Goal: Check status: Check status

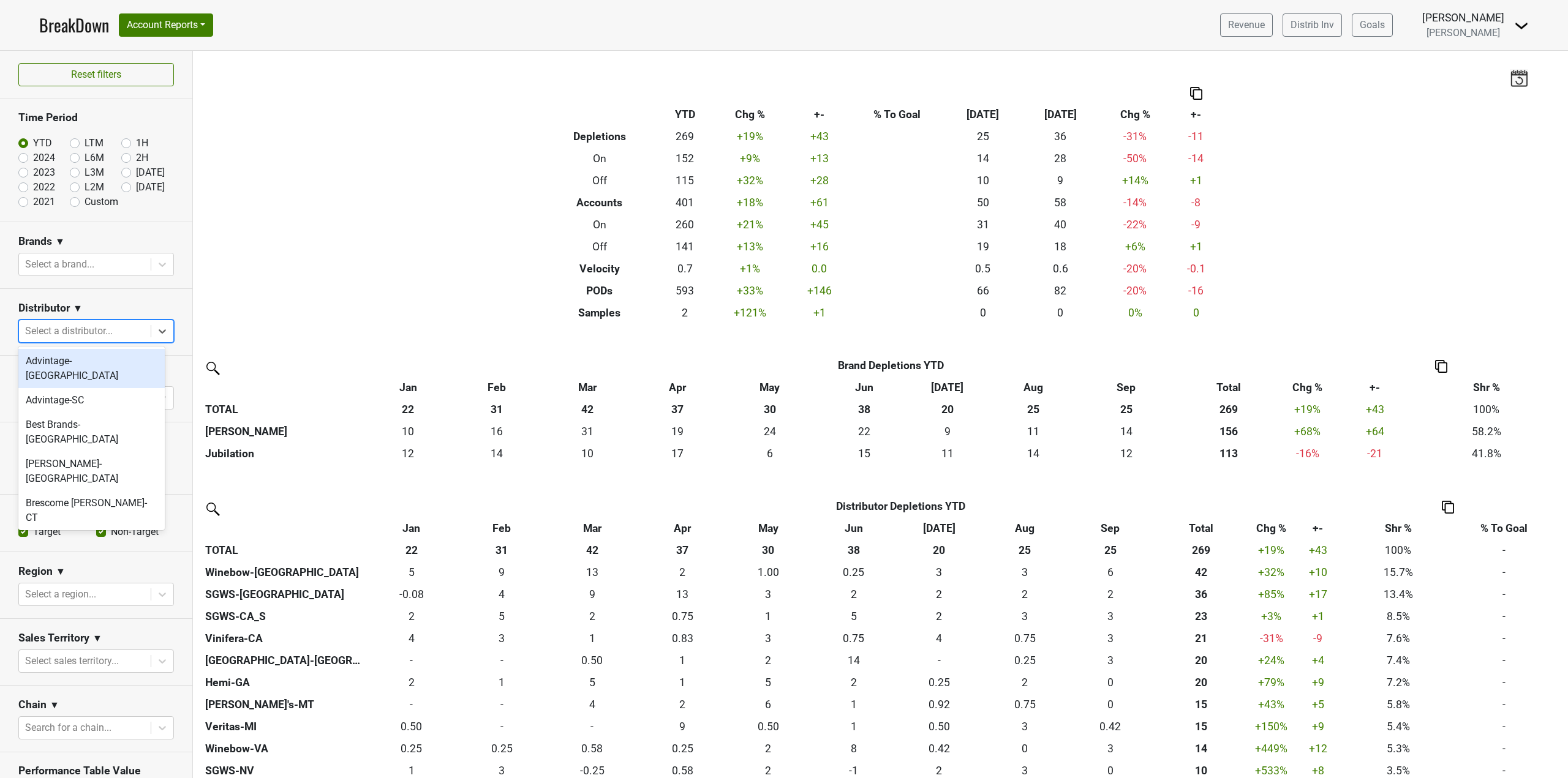
click at [101, 326] on div at bounding box center [84, 331] width 119 height 17
click at [77, 457] on div "Hemi-GA" at bounding box center [91, 469] width 146 height 24
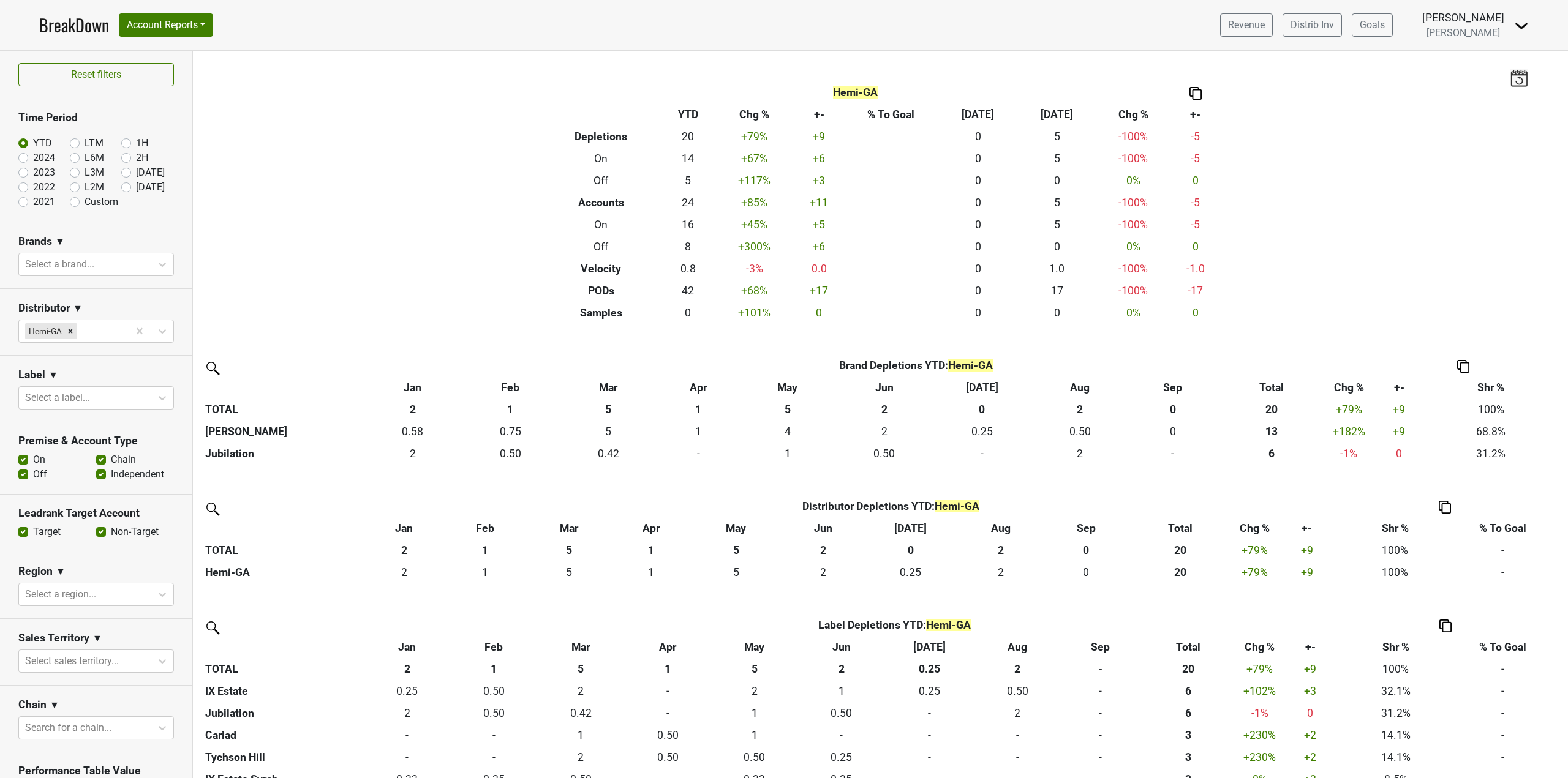
click at [33, 158] on label "2024" at bounding box center [43, 157] width 22 height 15
click at [22, 158] on input "2024" at bounding box center [43, 156] width 49 height 12
radio input "true"
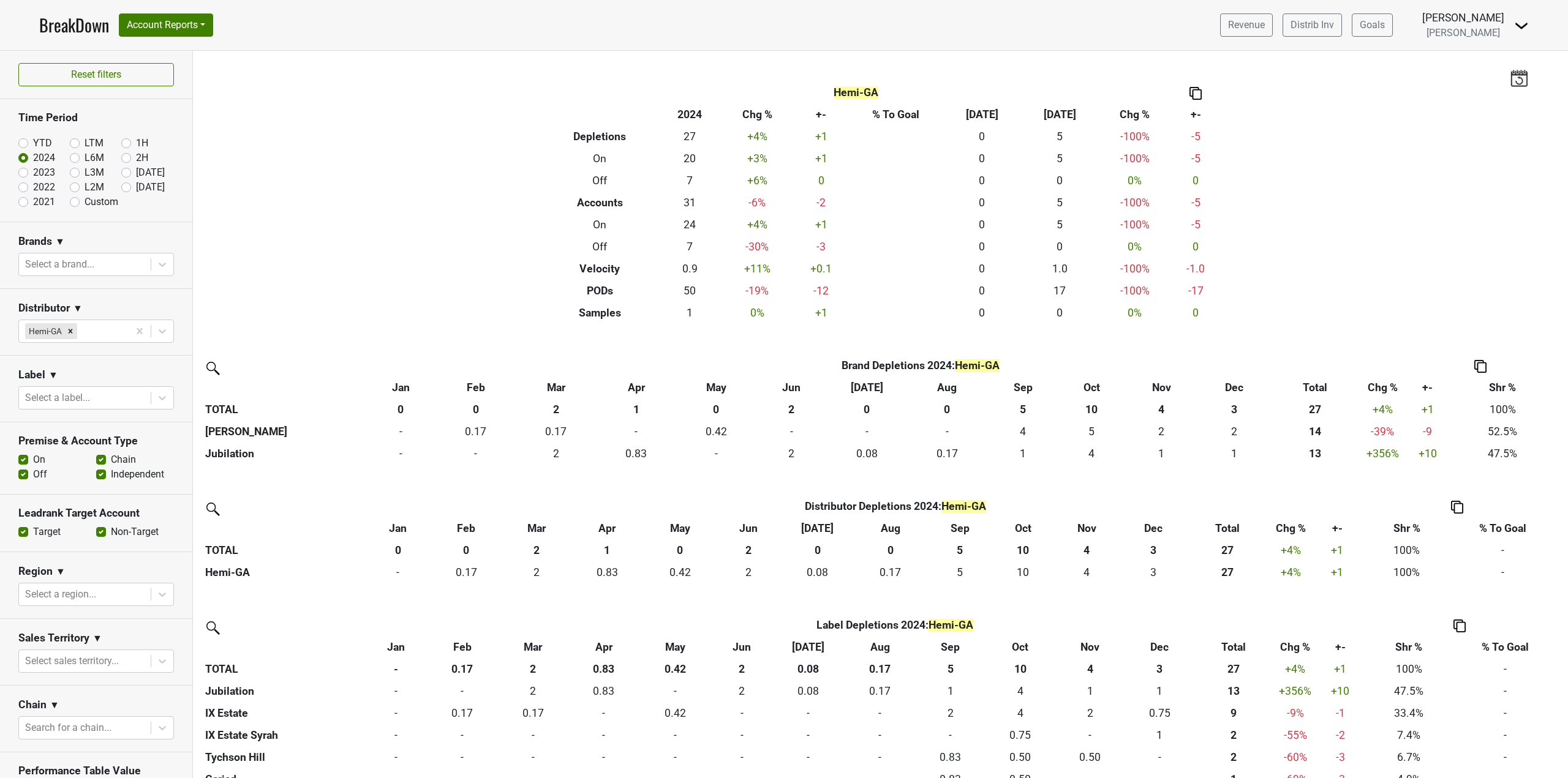
click at [42, 148] on label "YTD" at bounding box center [43, 142] width 19 height 15
click at [42, 148] on input "YTD" at bounding box center [43, 142] width 49 height 12
radio input "true"
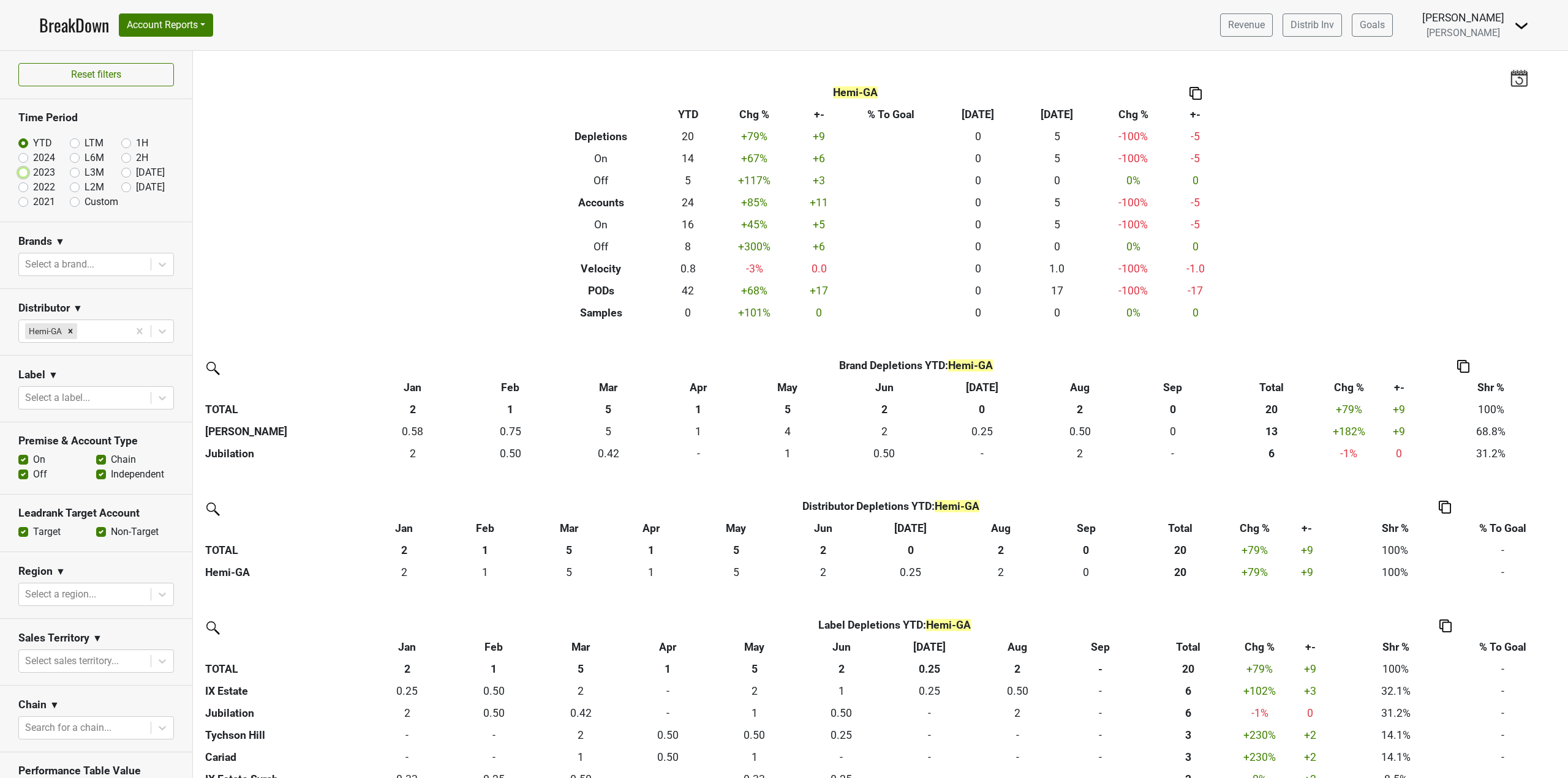
click at [32, 165] on input "2023" at bounding box center [43, 171] width 49 height 12
radio input "true"
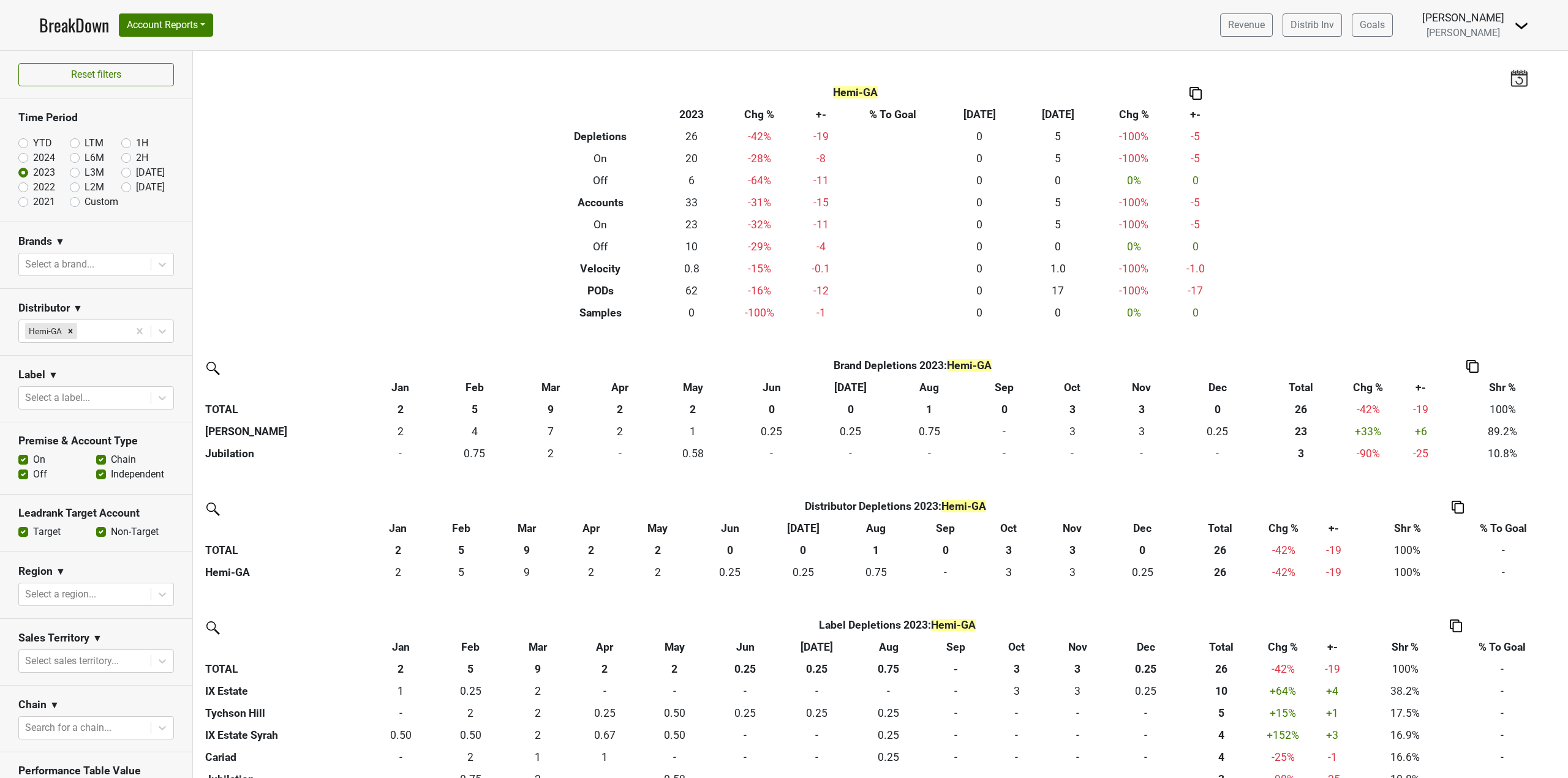
click at [41, 144] on label "YTD" at bounding box center [43, 142] width 19 height 15
click at [41, 144] on input "YTD" at bounding box center [43, 142] width 49 height 12
radio input "true"
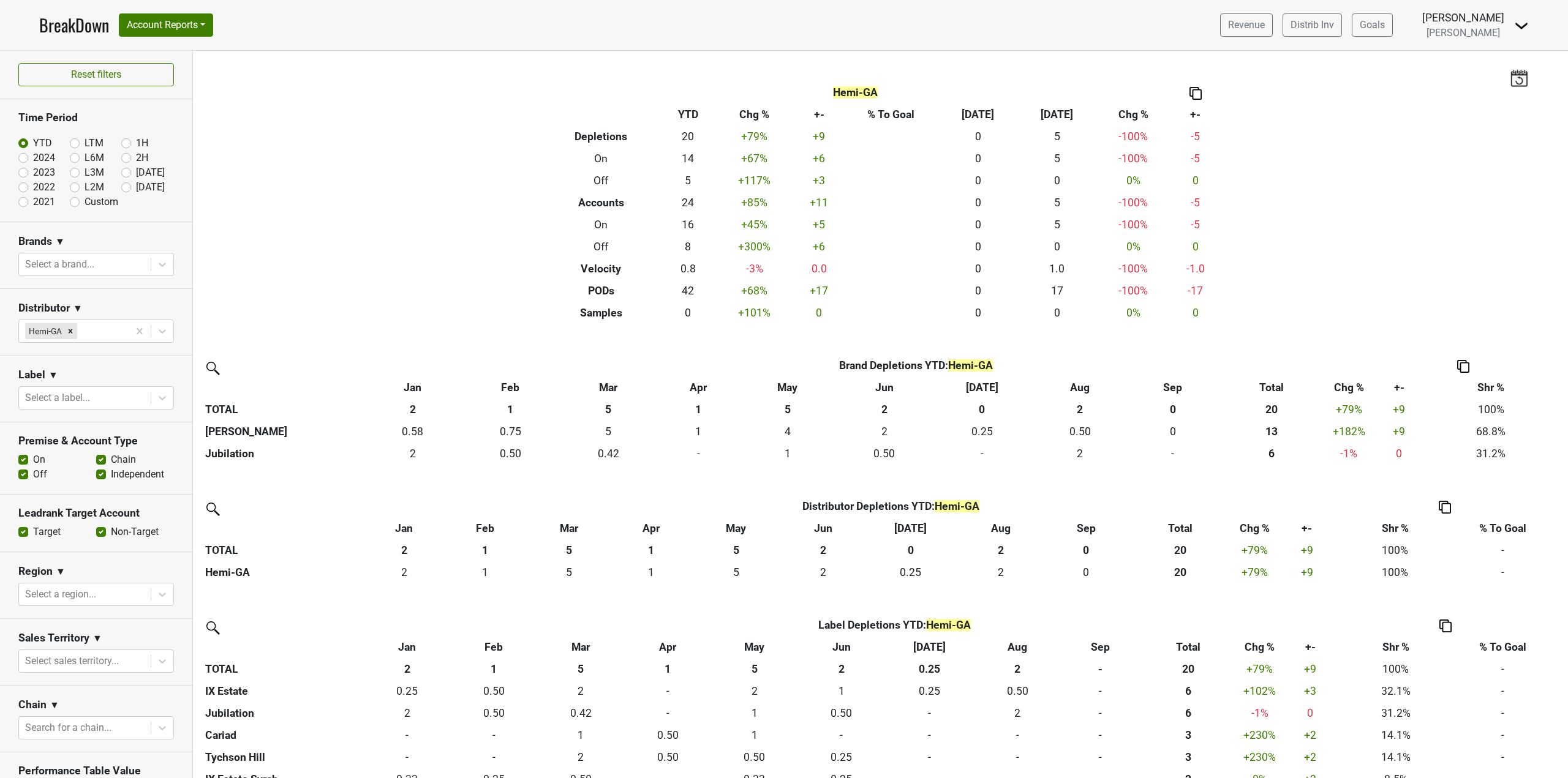
click at [41, 162] on label "2024" at bounding box center [43, 157] width 22 height 15
click at [41, 162] on input "2024" at bounding box center [43, 156] width 49 height 12
radio input "true"
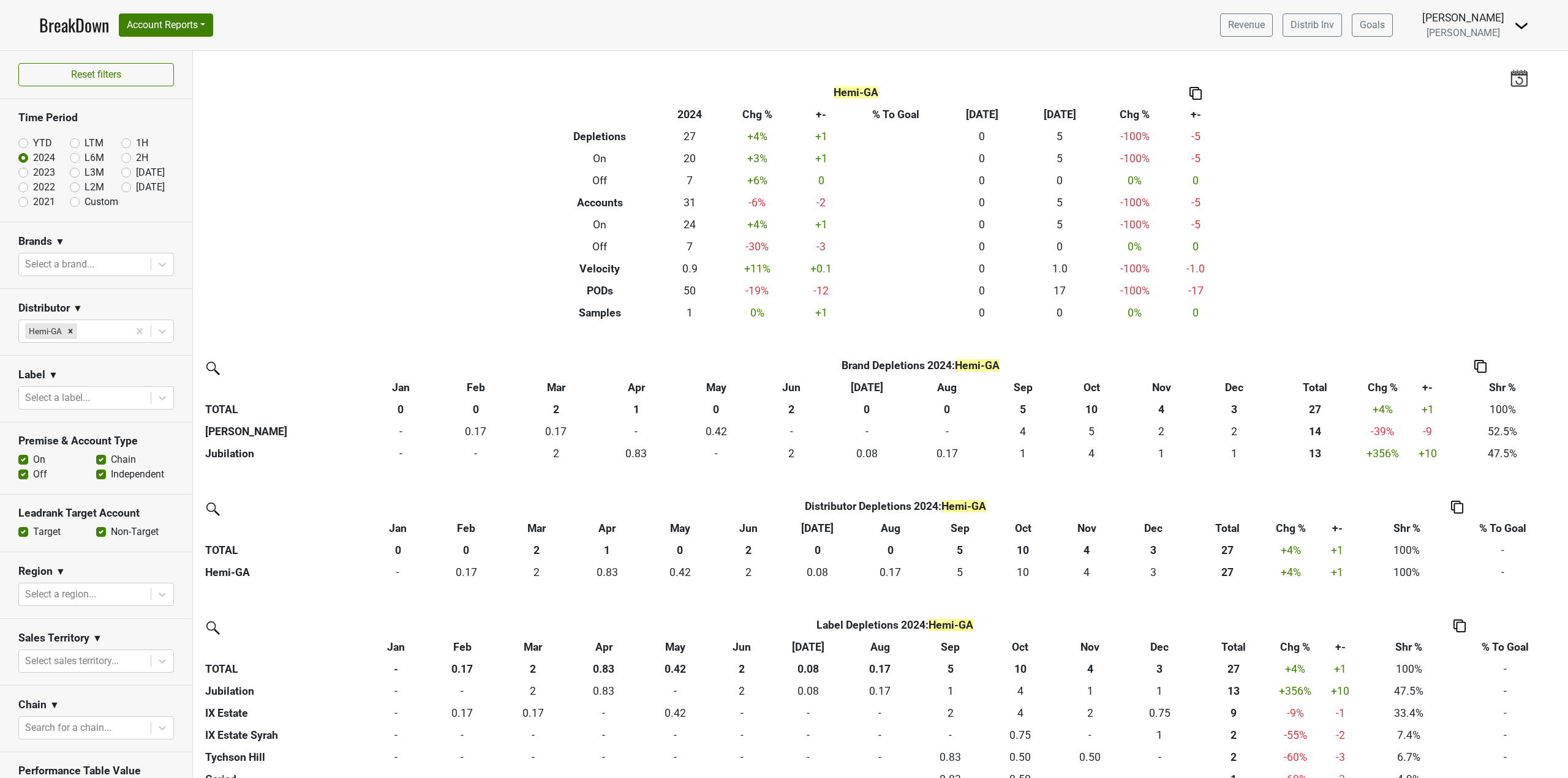
click at [36, 174] on label "2023" at bounding box center [43, 172] width 22 height 15
click at [36, 174] on input "2023" at bounding box center [43, 171] width 49 height 12
radio input "true"
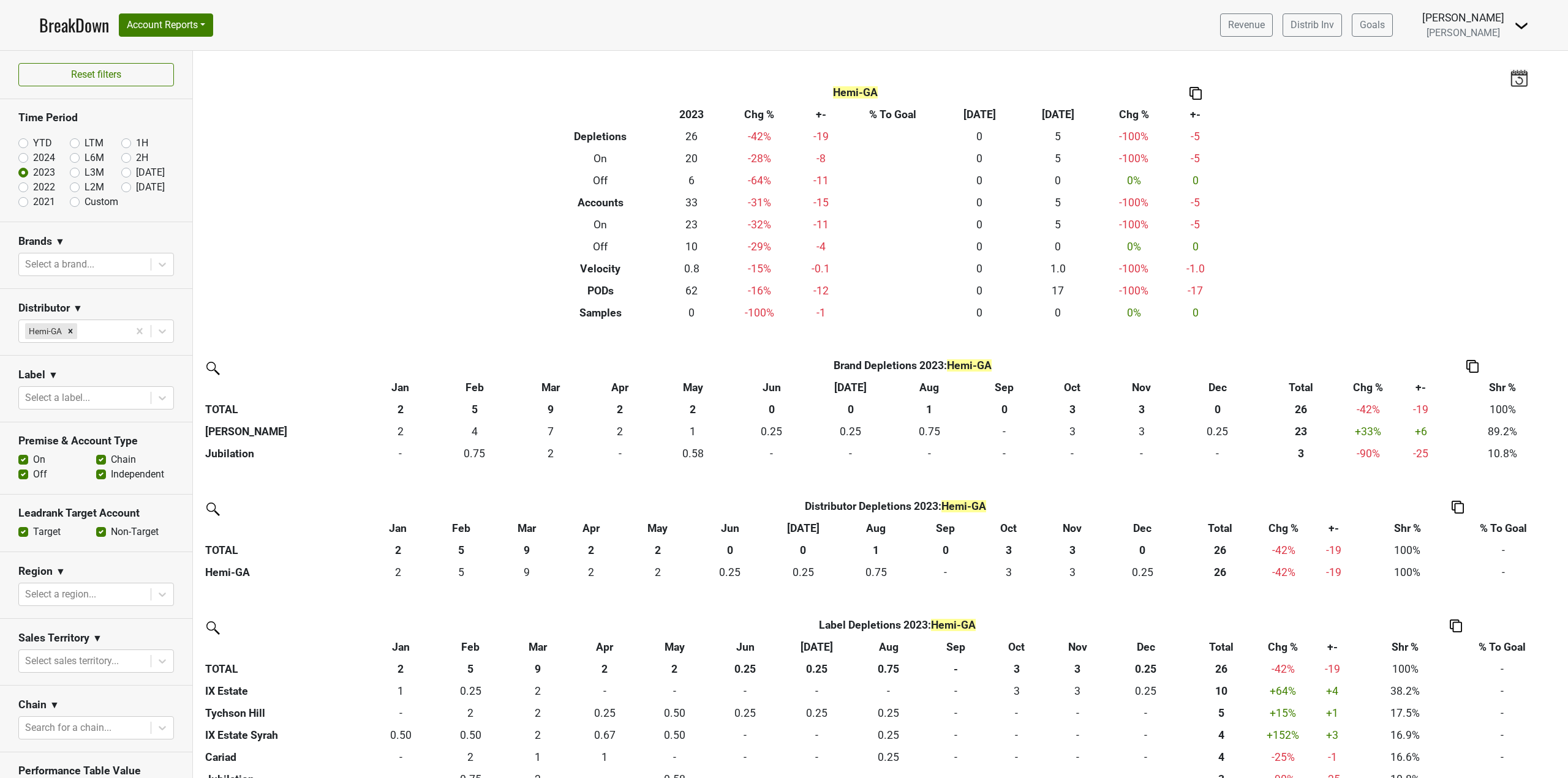
click at [36, 186] on label "2022" at bounding box center [43, 187] width 22 height 15
click at [36, 186] on input "2022" at bounding box center [43, 186] width 49 height 12
radio input "true"
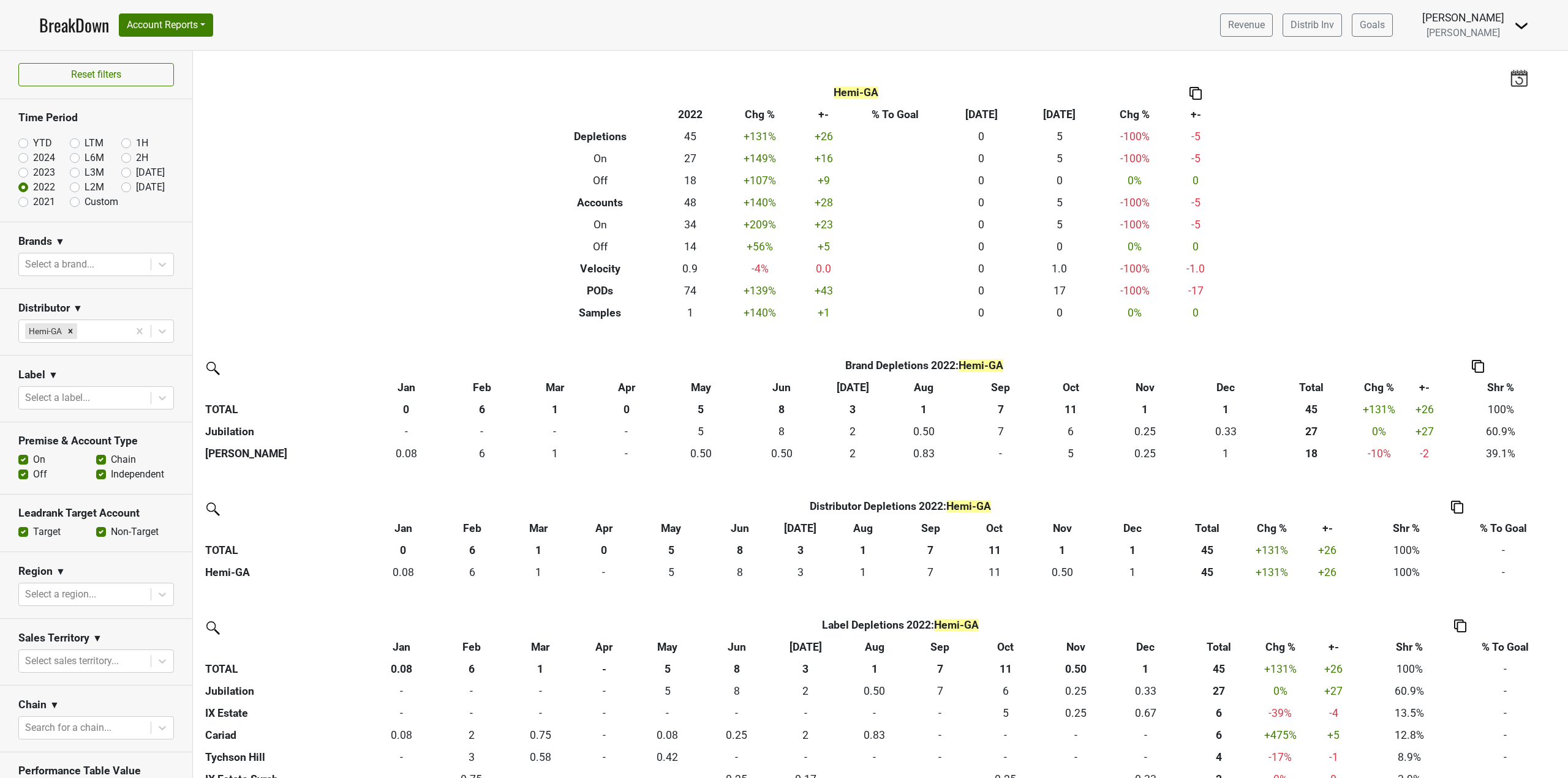
click at [38, 146] on label "YTD" at bounding box center [43, 142] width 19 height 15
click at [38, 146] on input "YTD" at bounding box center [43, 142] width 49 height 12
radio input "true"
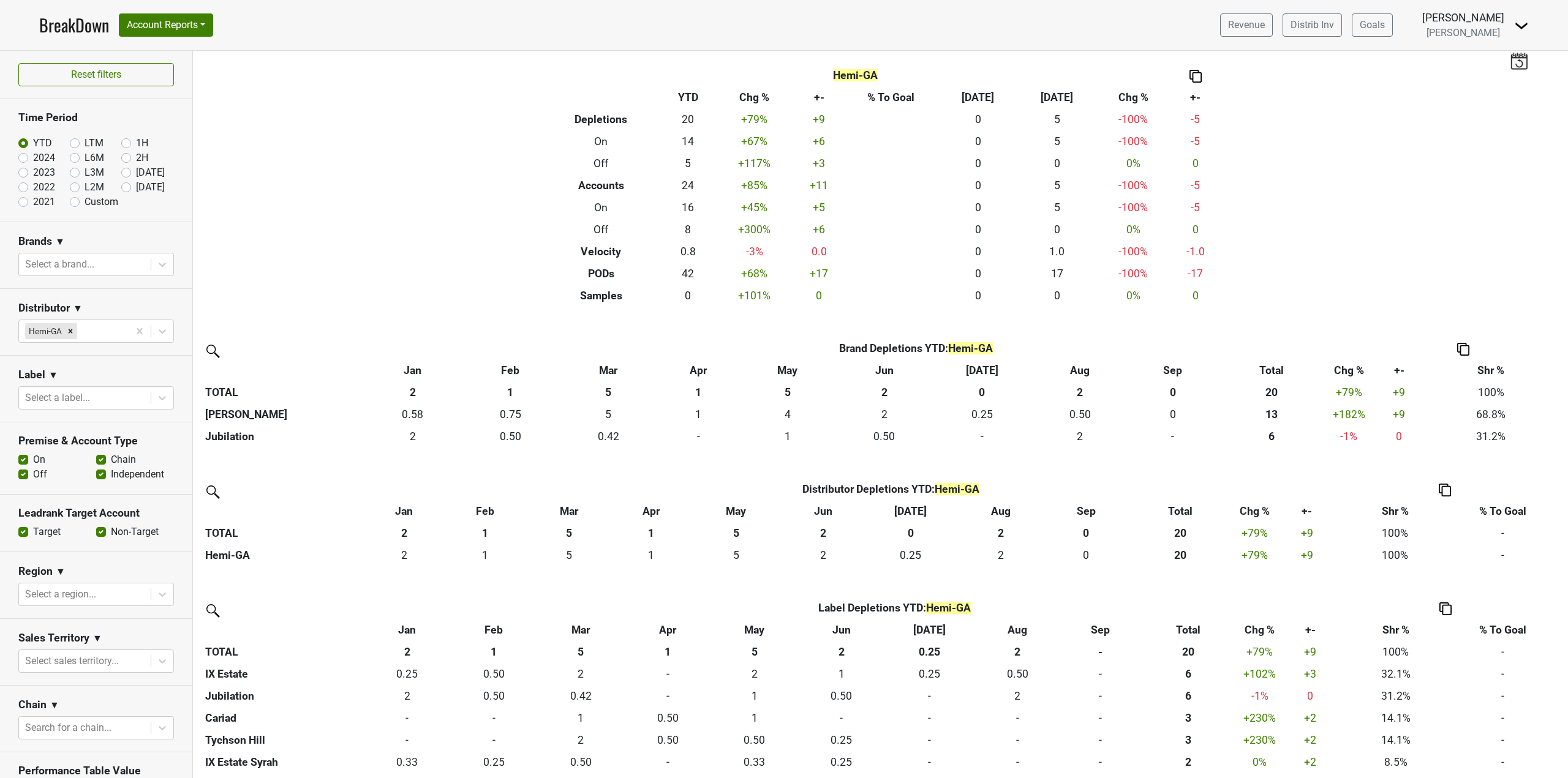
scroll to position [22, 0]
